Goal: Navigation & Orientation: Find specific page/section

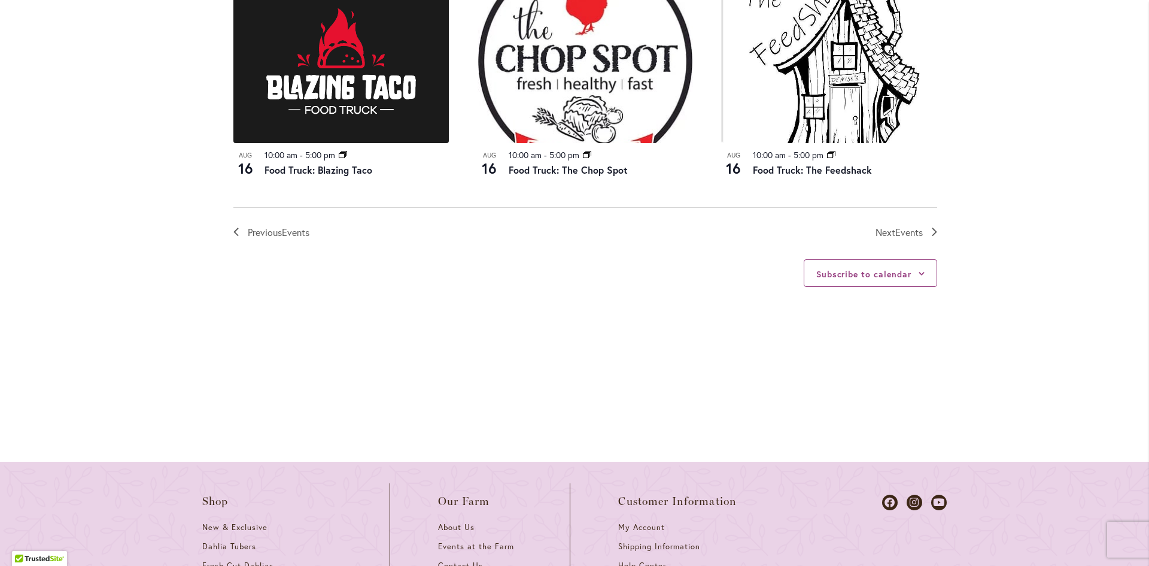
scroll to position [1391, 0]
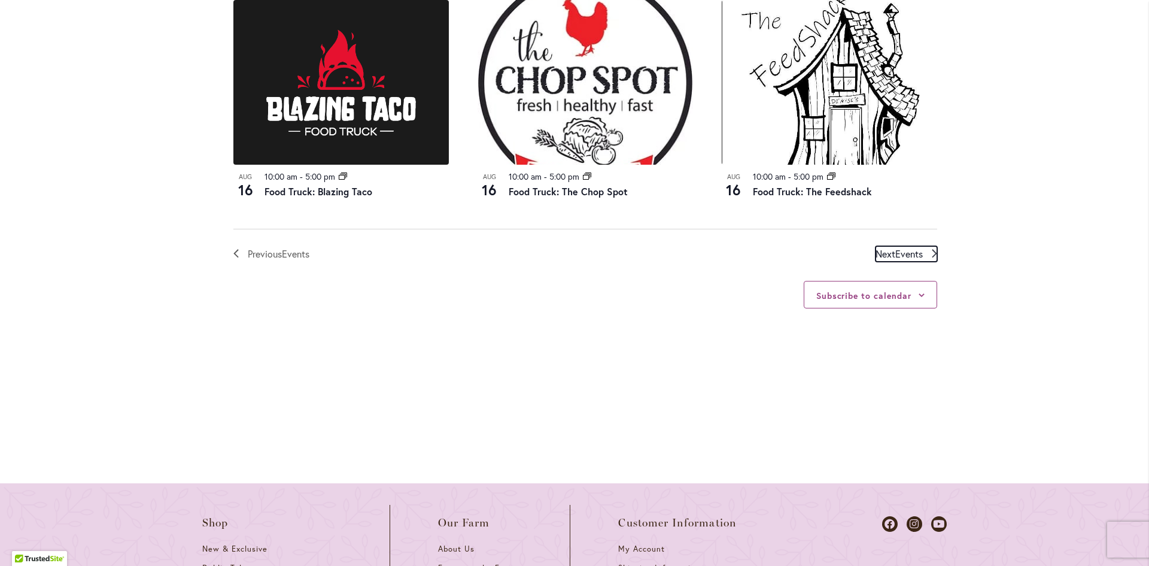
click at [896, 256] on span "Events" at bounding box center [910, 253] width 28 height 13
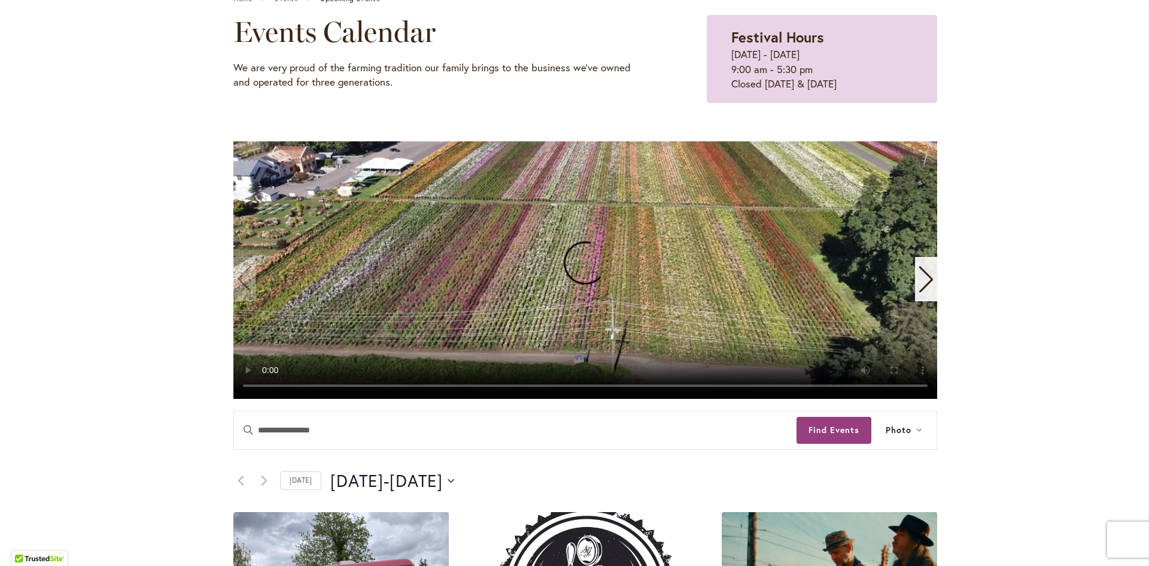
scroll to position [0, 0]
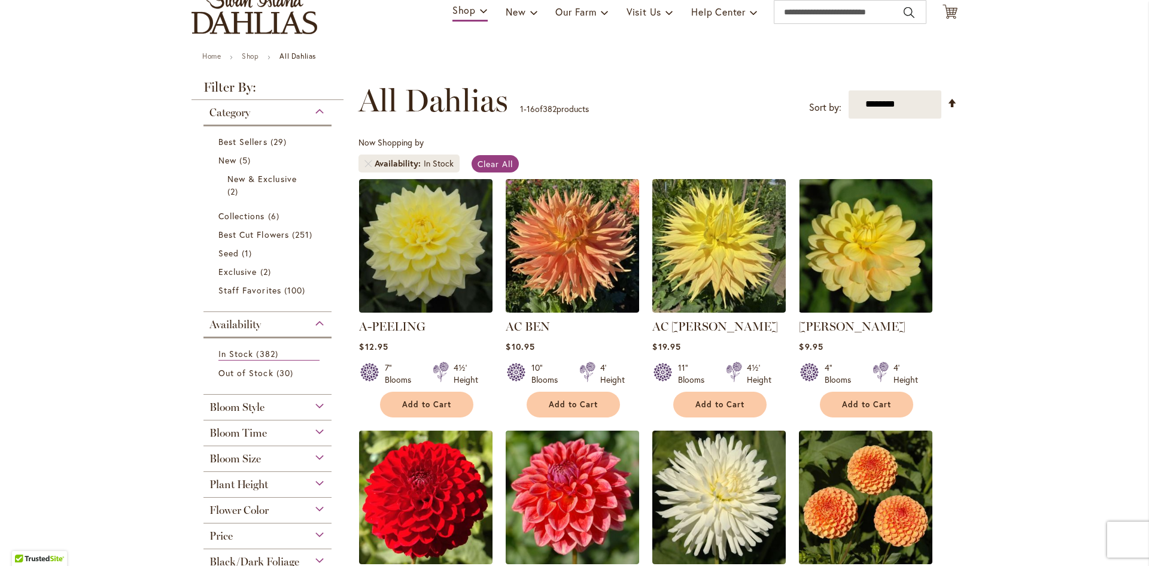
scroll to position [95, 0]
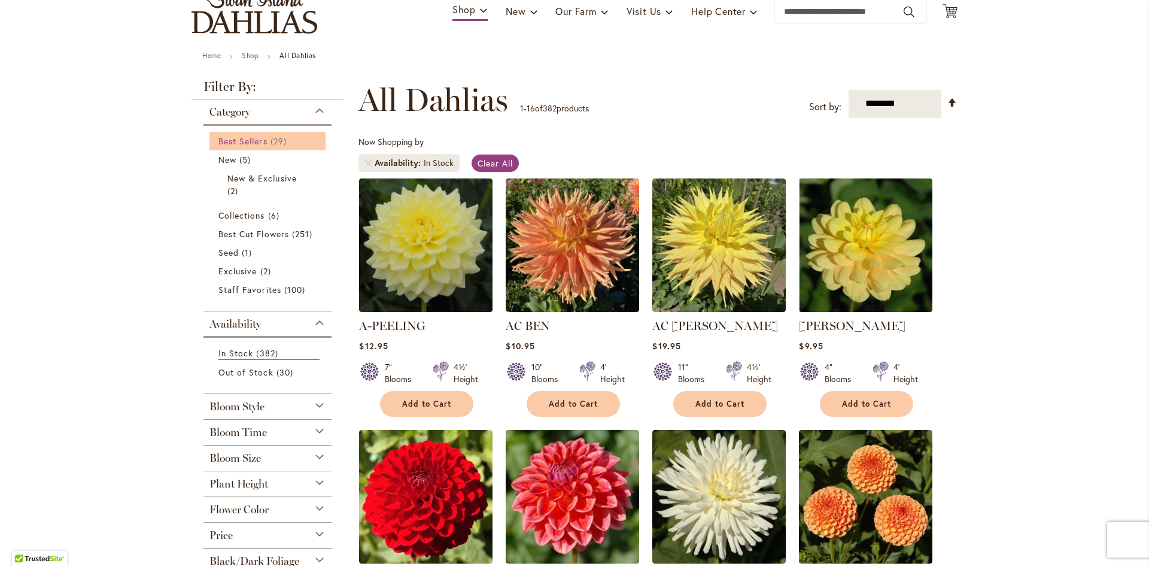
click at [250, 142] on span "Best Sellers" at bounding box center [243, 140] width 49 height 11
